Goal: Information Seeking & Learning: Learn about a topic

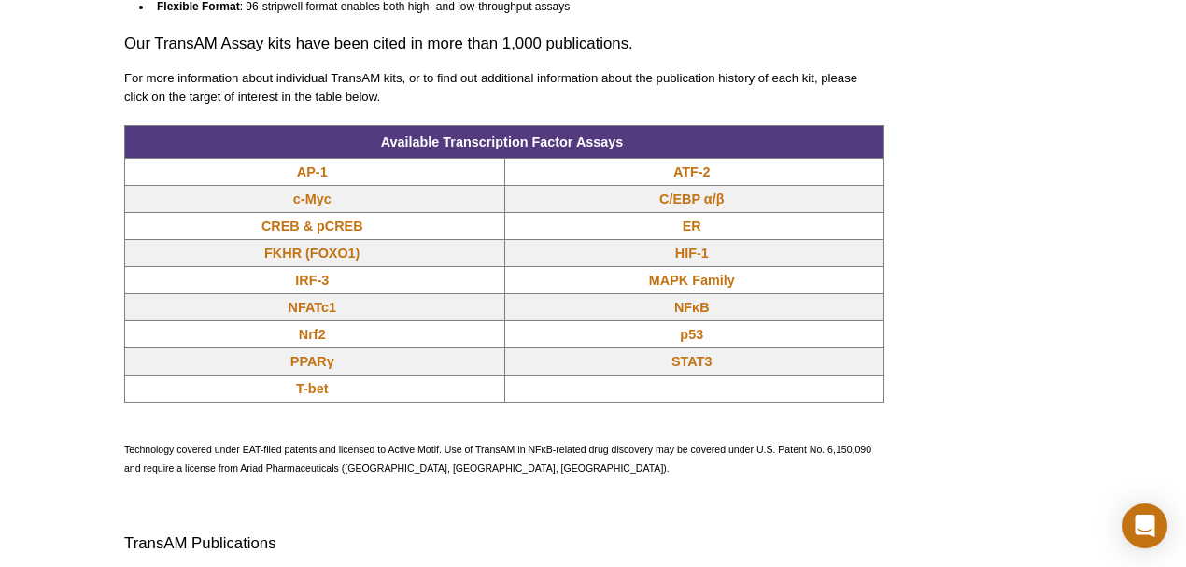
scroll to position [1682, 0]
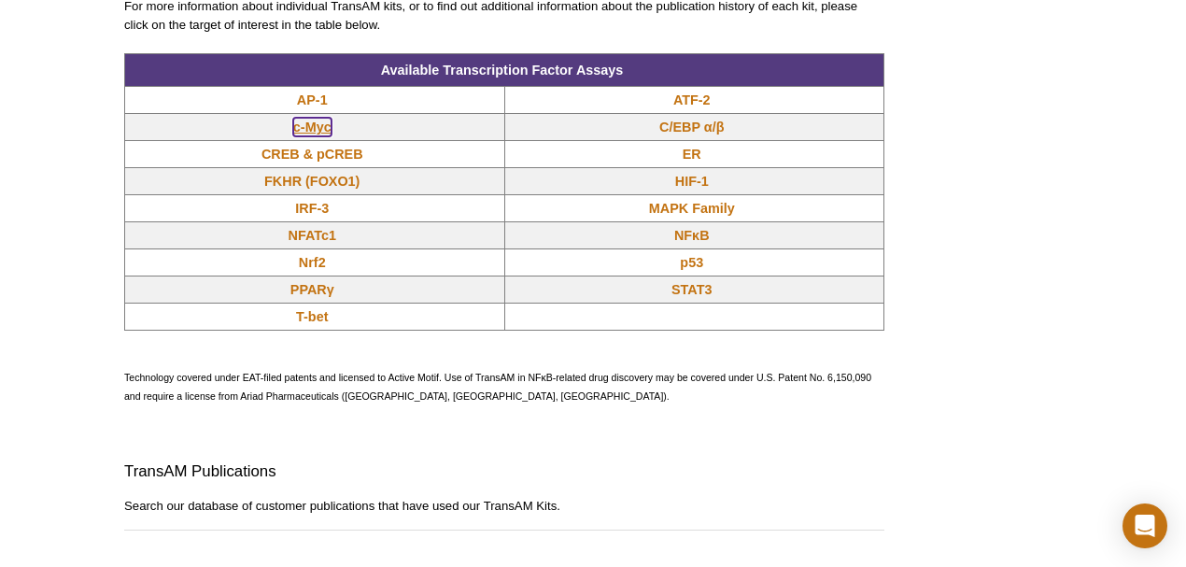
click at [317, 132] on link "c-Myc" at bounding box center [312, 127] width 38 height 19
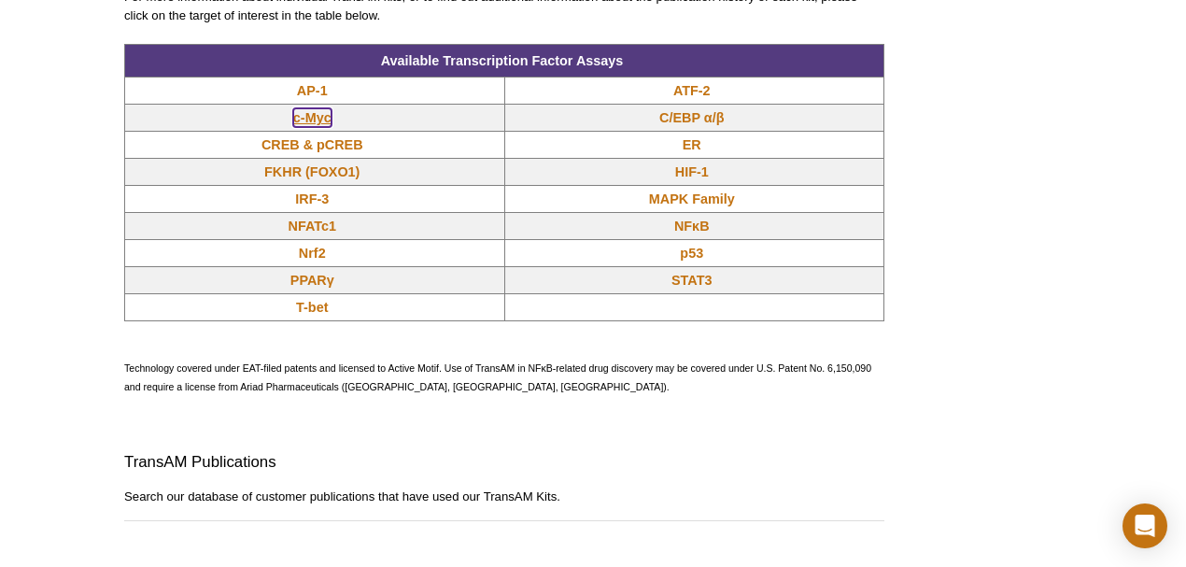
scroll to position [1654, 0]
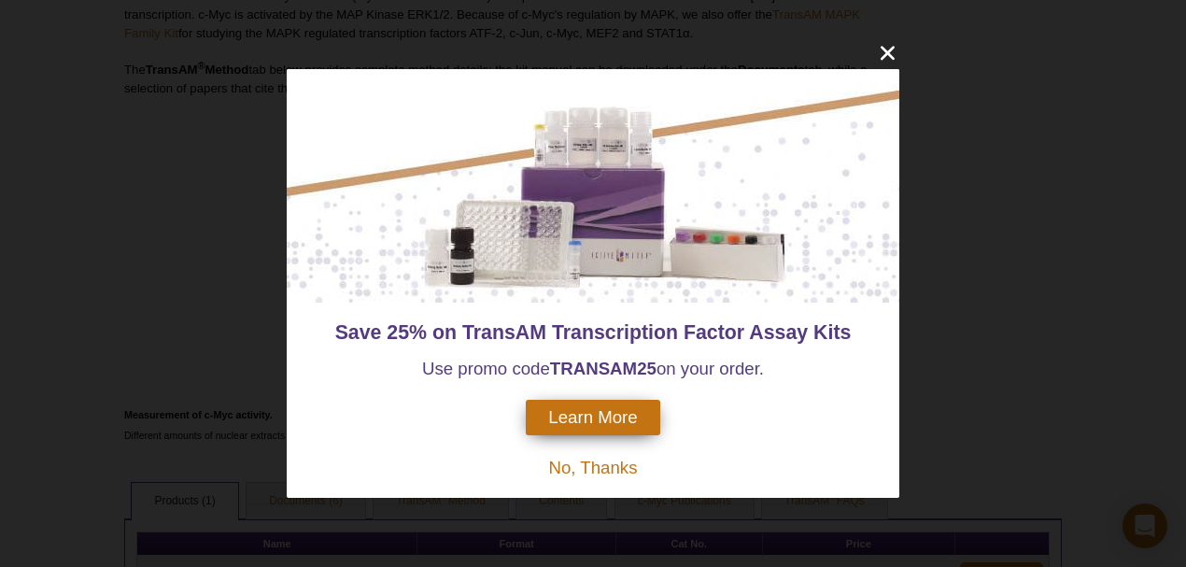
scroll to position [594, 0]
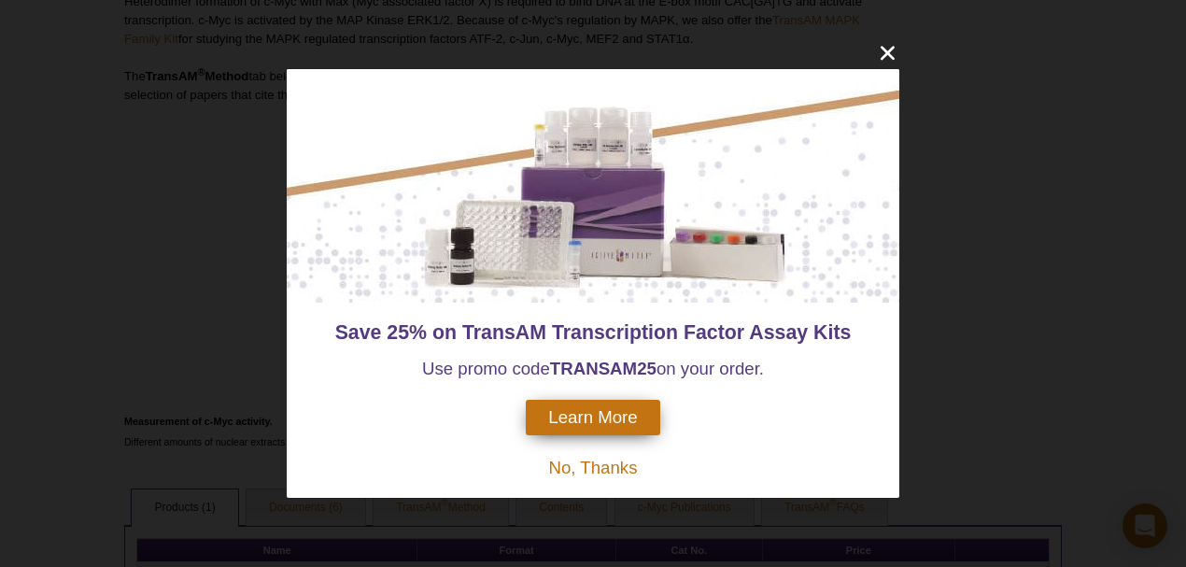
click at [586, 366] on strong "TRANSAM" at bounding box center [593, 369] width 87 height 20
copy span "TRANSAM 25"
click at [566, 422] on span "Learn More" at bounding box center [592, 417] width 89 height 21
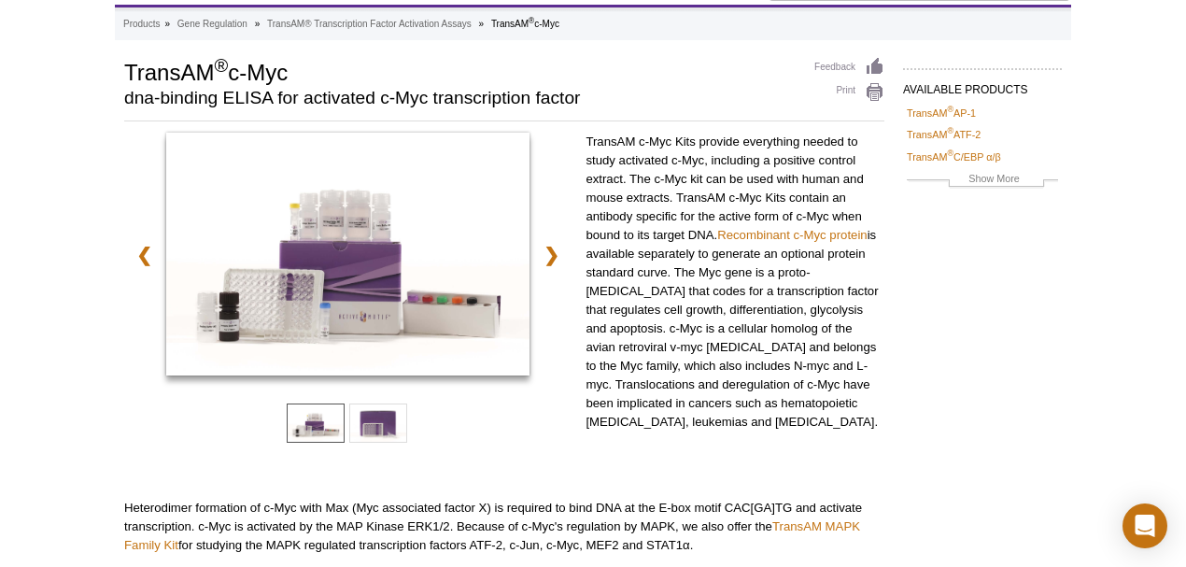
scroll to position [0, 0]
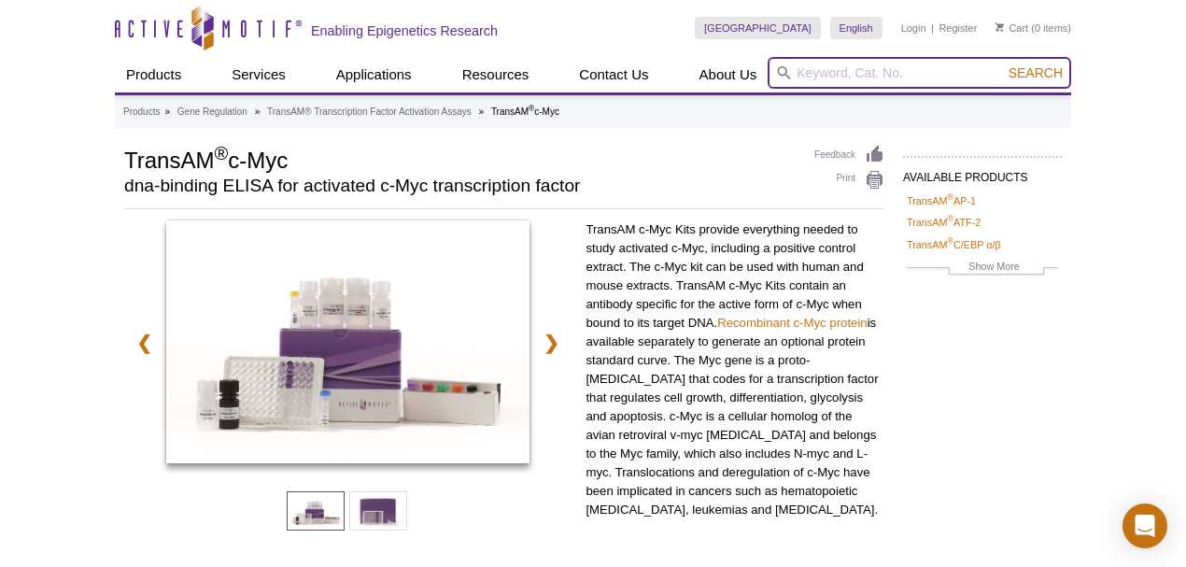
click at [859, 72] on input "search" at bounding box center [920, 73] width 304 height 32
type input "Jurkat"
click at [1003, 64] on button "Search" at bounding box center [1035, 72] width 65 height 17
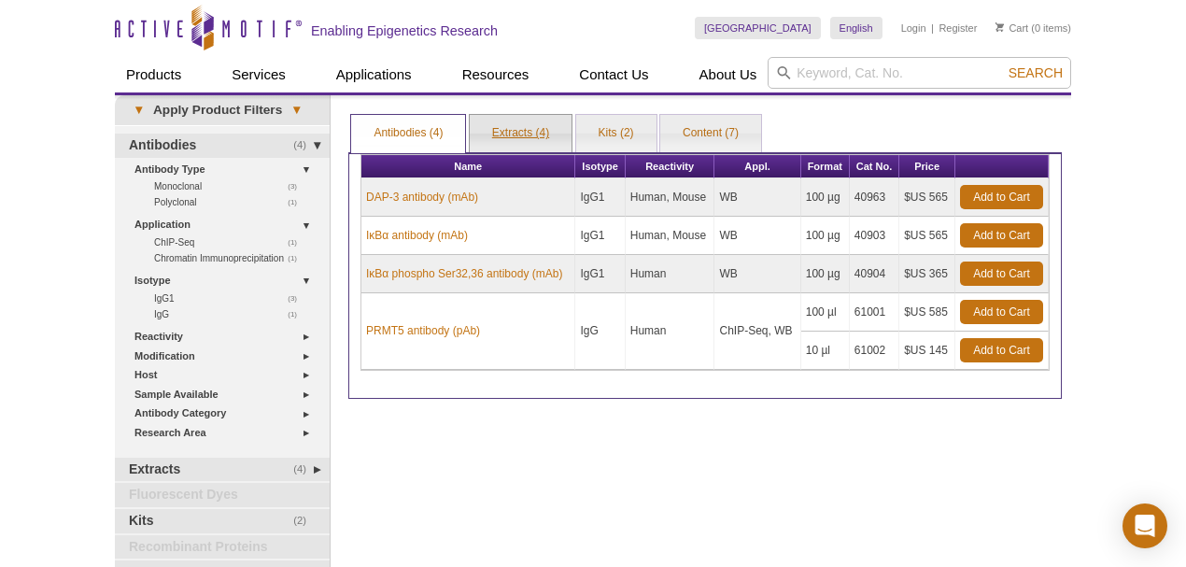
click at [540, 137] on link "Extracts (4)" at bounding box center [521, 133] width 102 height 37
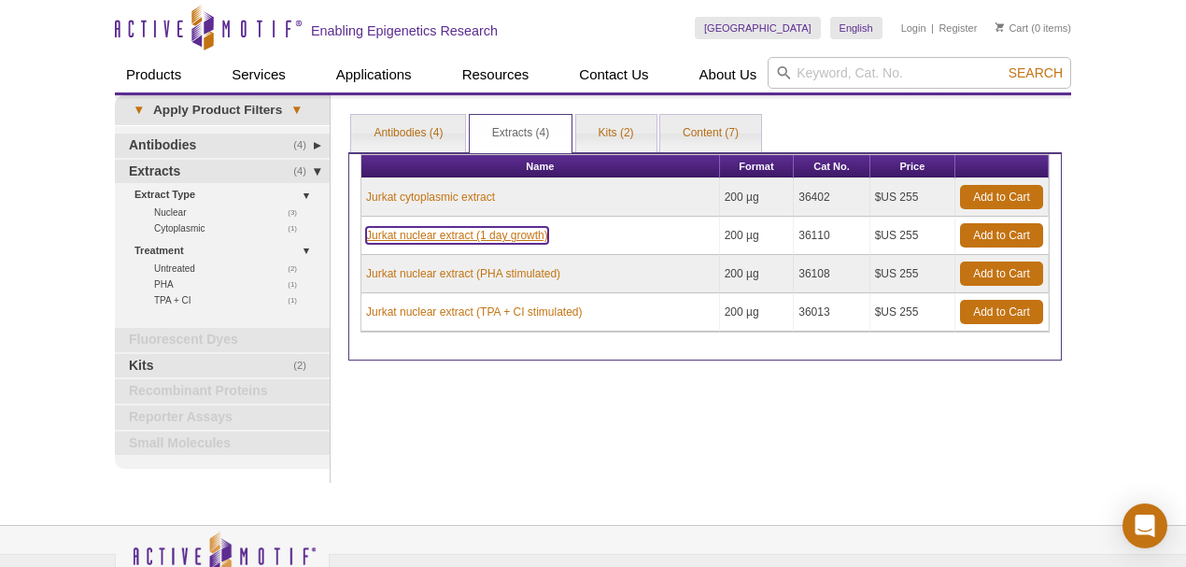
click at [504, 234] on link "Jurkat nuclear extract (1 day growth)" at bounding box center [457, 235] width 182 height 17
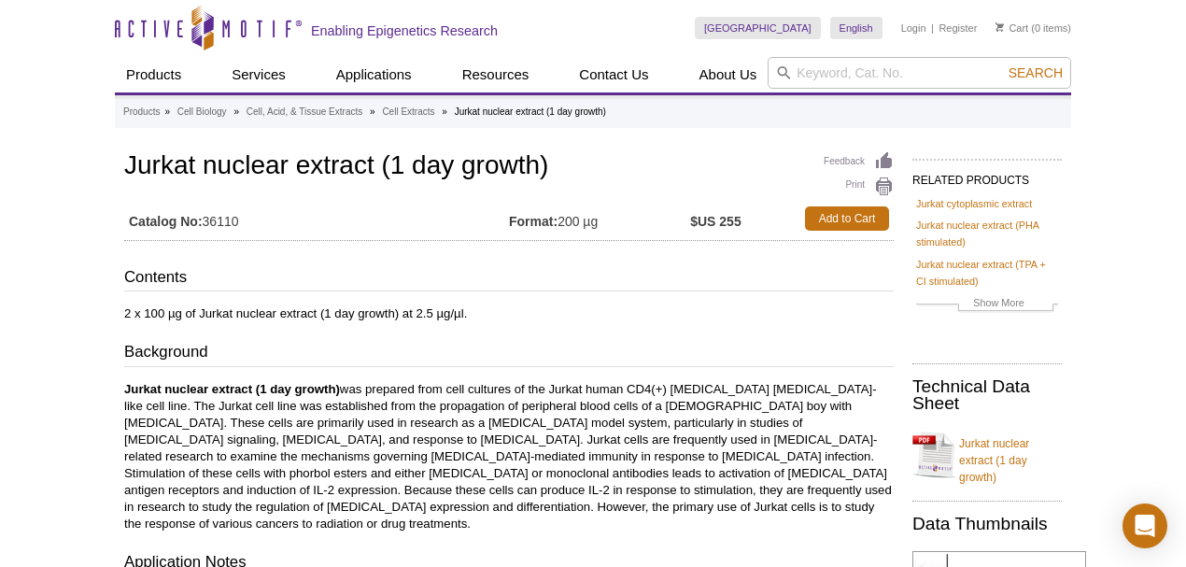
click at [535, 402] on p "Jurkat nuclear extract (1 day growth)" at bounding box center [509, 456] width 770 height 151
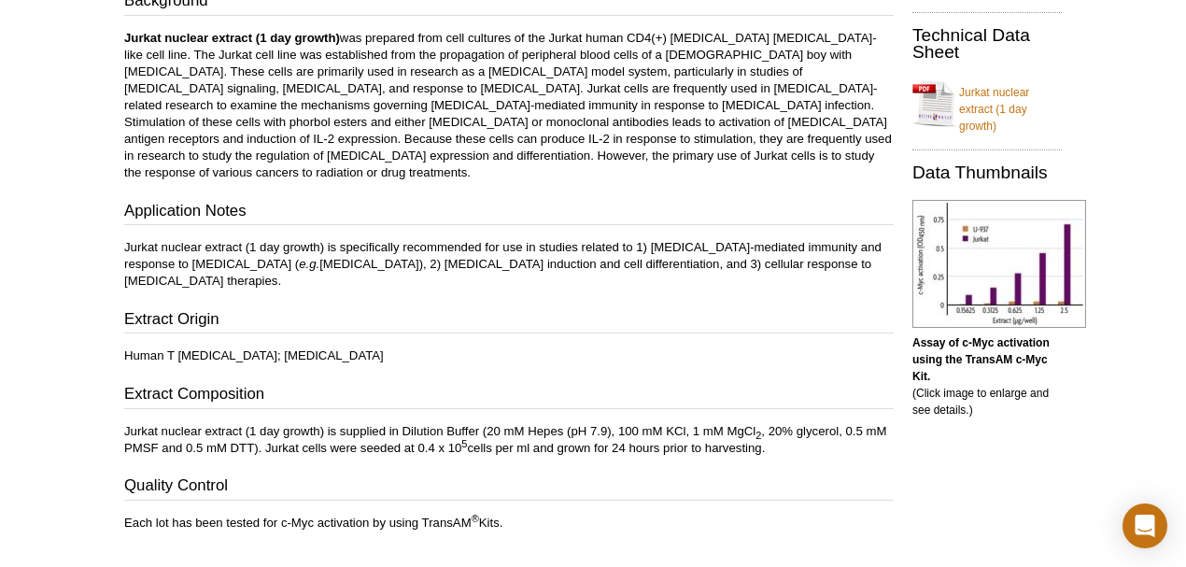
scroll to position [374, 0]
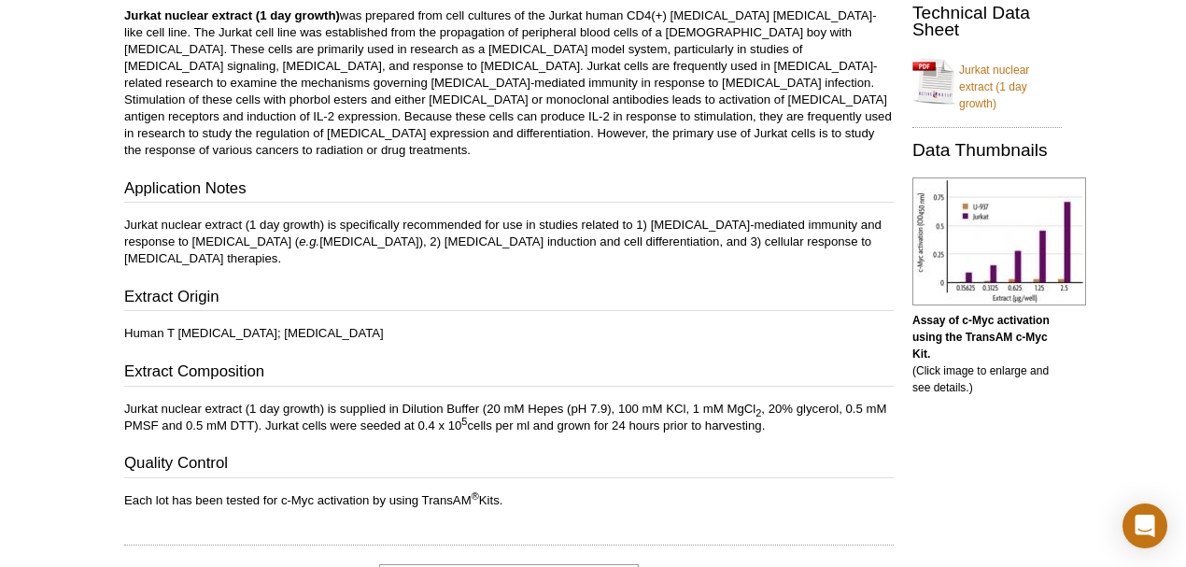
click at [210, 492] on p "Each lot has been tested for c-Myc activation by using TransAM ® Kits." at bounding box center [509, 500] width 770 height 17
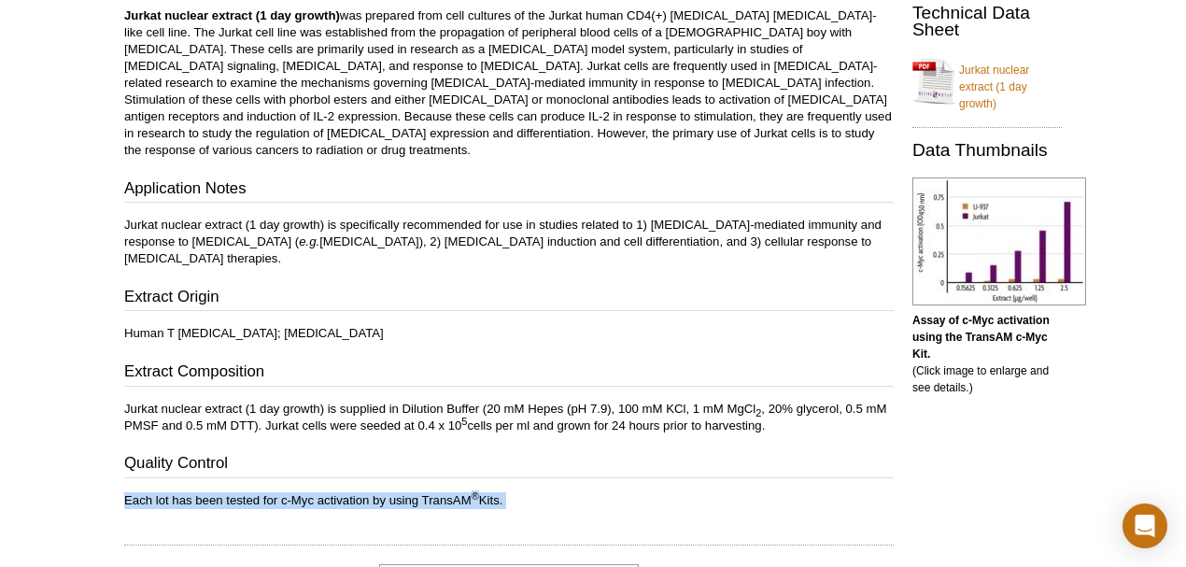
click at [210, 492] on p "Each lot has been tested for c-Myc activation by using TransAM ® Kits." at bounding box center [509, 500] width 770 height 17
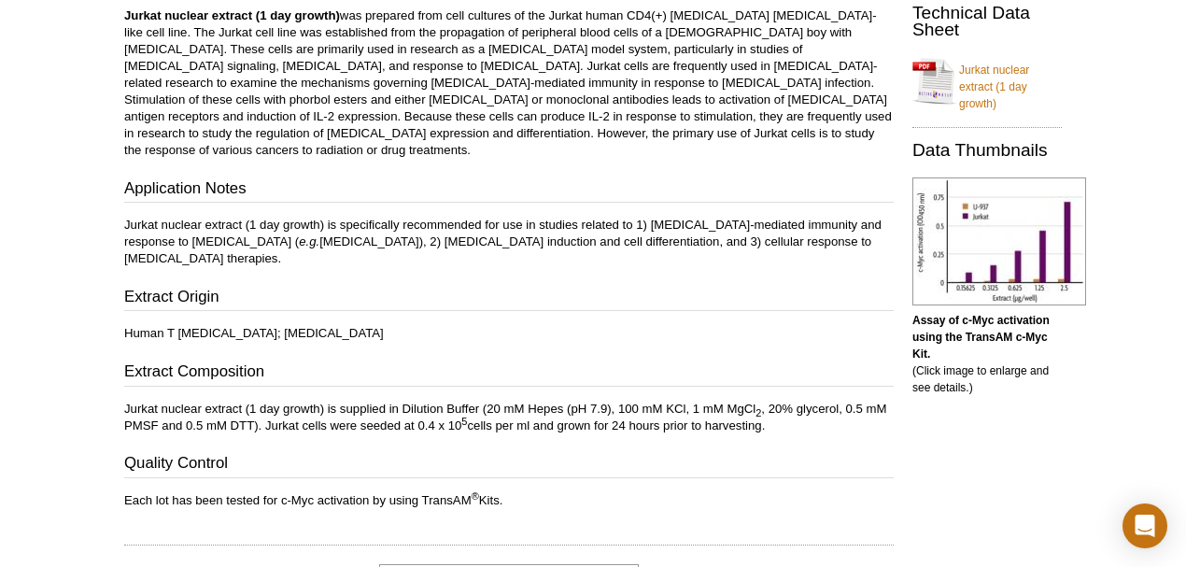
click at [206, 528] on div at bounding box center [509, 537] width 770 height 18
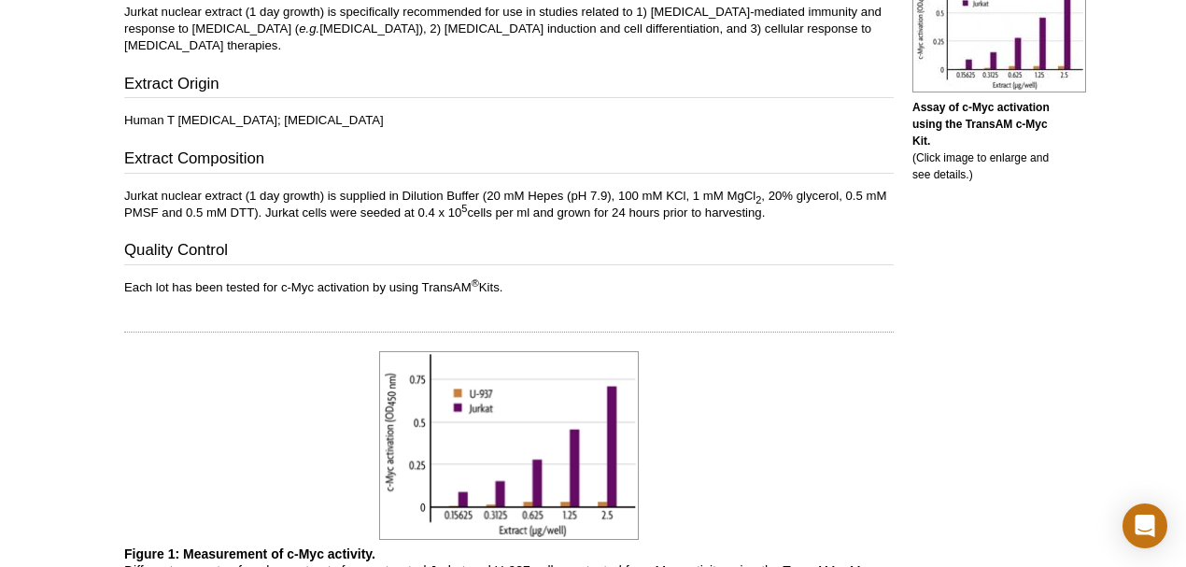
scroll to position [622, 0]
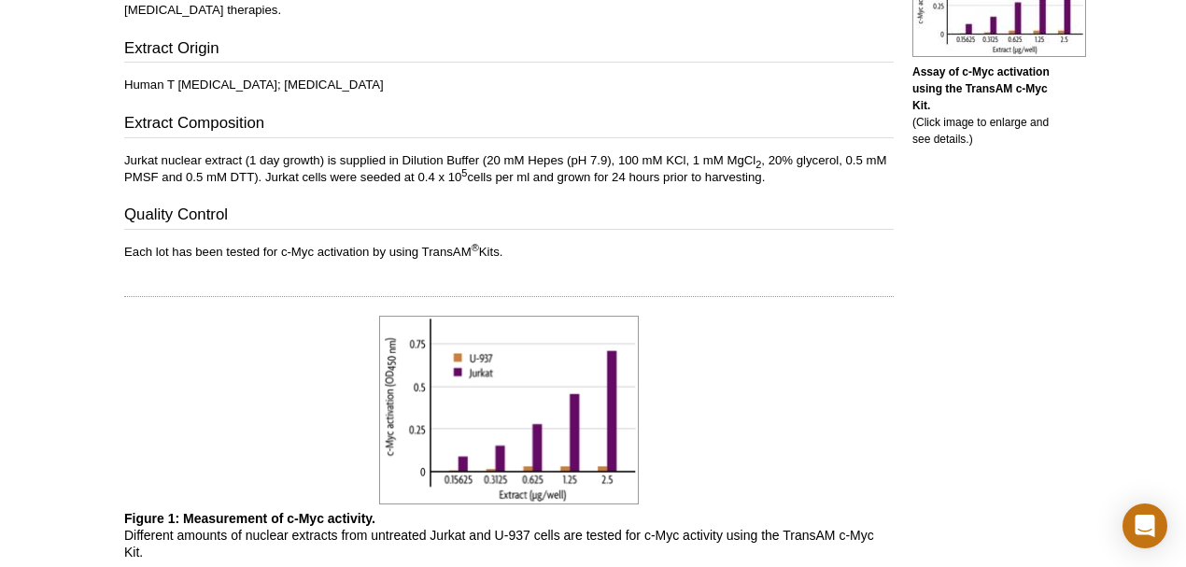
click at [951, 391] on div "RELATED PRODUCTS Jurkat cytoplasmic extract Jurkat nuclear extract (PHA stimula…" at bounding box center [983, 161] width 178 height 1272
click at [951, 342] on div "RELATED PRODUCTS Jurkat cytoplasmic extract Jurkat nuclear extract (PHA stimula…" at bounding box center [983, 161] width 178 height 1272
click at [561, 344] on img at bounding box center [509, 411] width 260 height 190
click at [1133, 264] on div "Active Motif Logo Enabling Epigenetics Research 0 Search Skip to content Active…" at bounding box center [593, 191] width 1186 height 1626
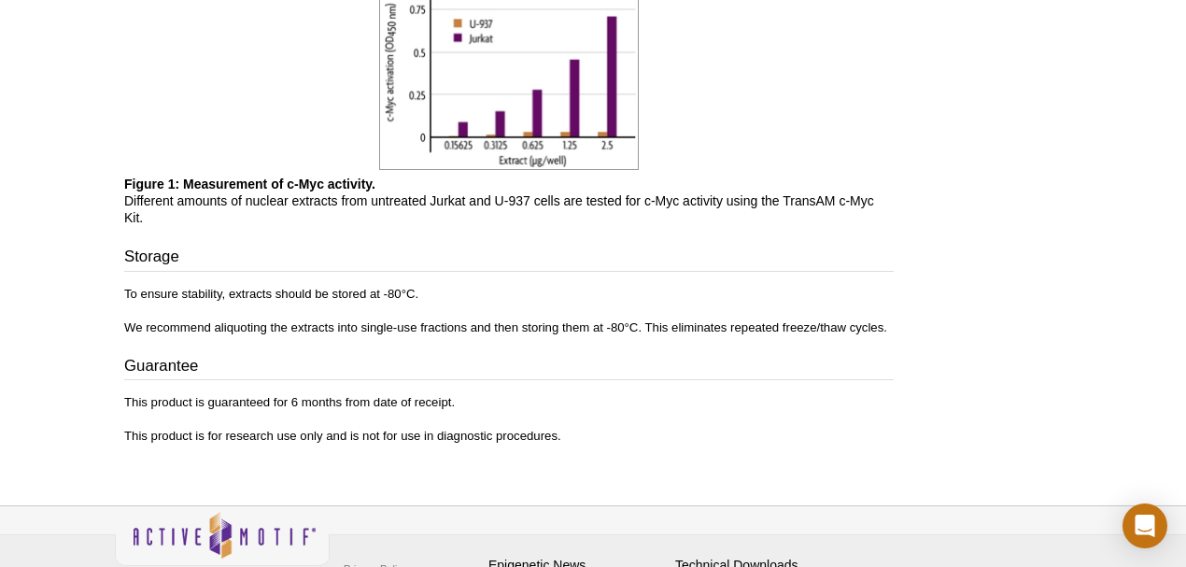
scroll to position [1020, 0]
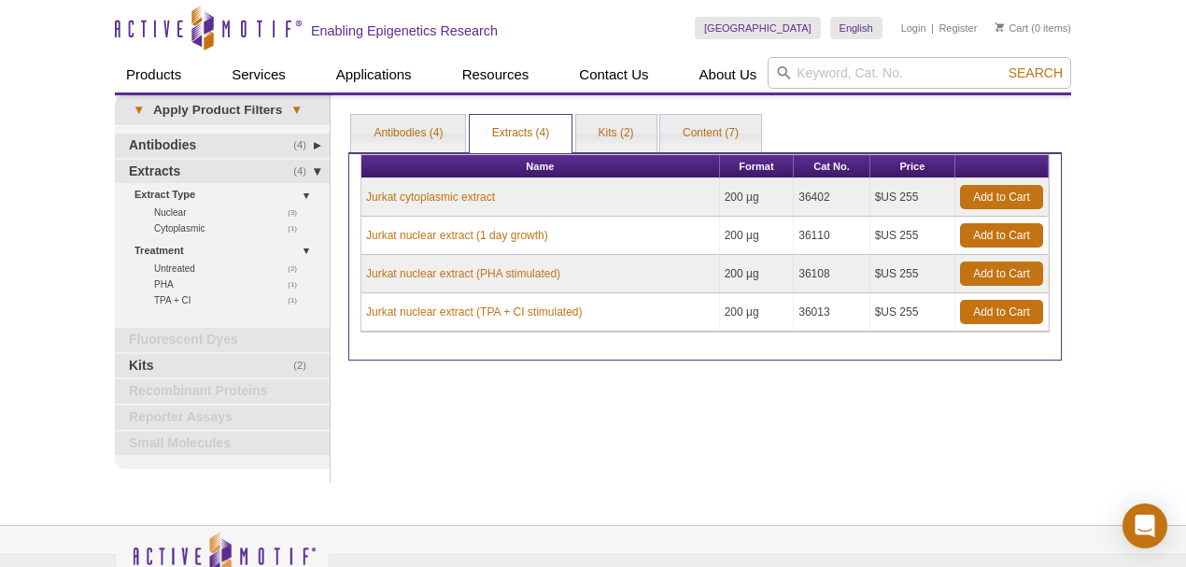
click at [685, 420] on div "Print Results Antibodies (4) Extracts (4) Kits (2) Content (7) Extracts (4) Ant…" at bounding box center [705, 289] width 732 height 388
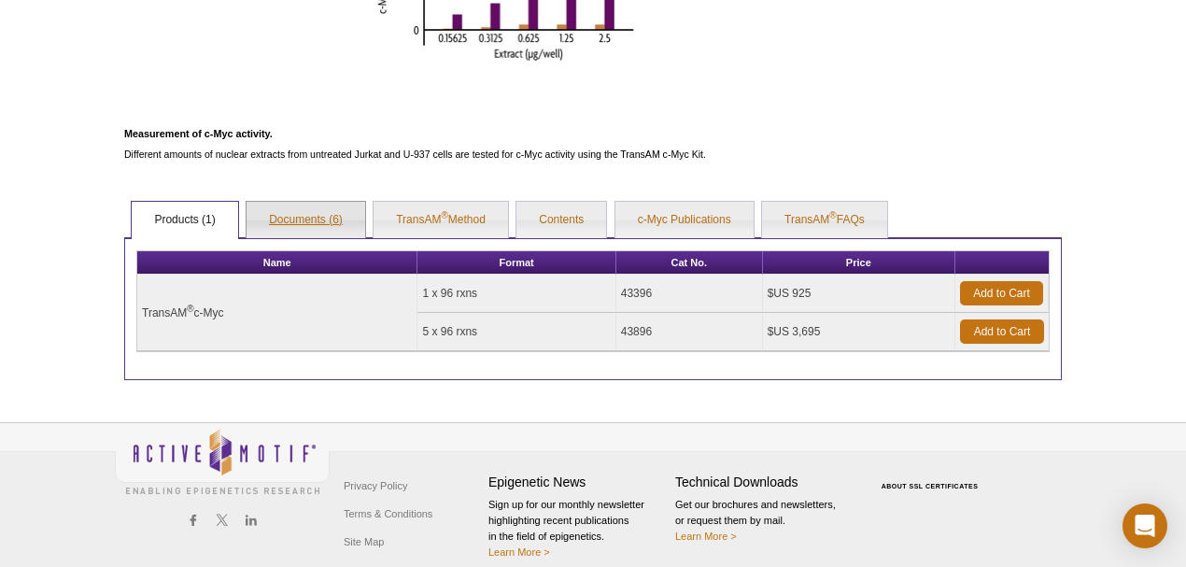
scroll to position [872, 0]
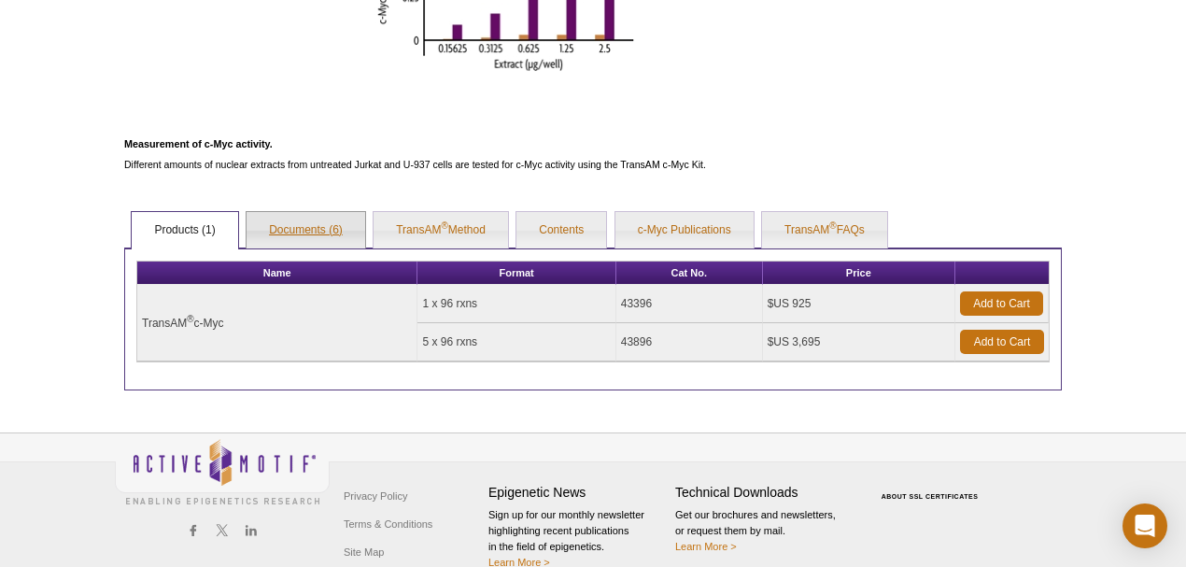
click at [320, 233] on link "Documents (6)" at bounding box center [306, 230] width 119 height 37
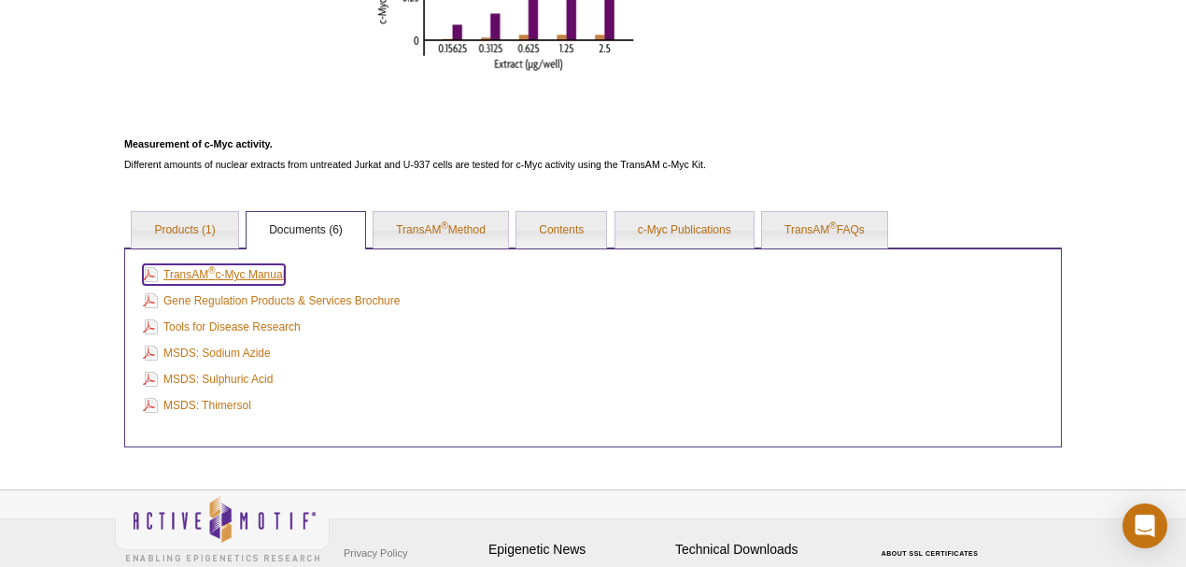
click at [248, 275] on link "TransAM ® c-Myc Manual" at bounding box center [214, 274] width 142 height 21
